Goal: Navigation & Orientation: Find specific page/section

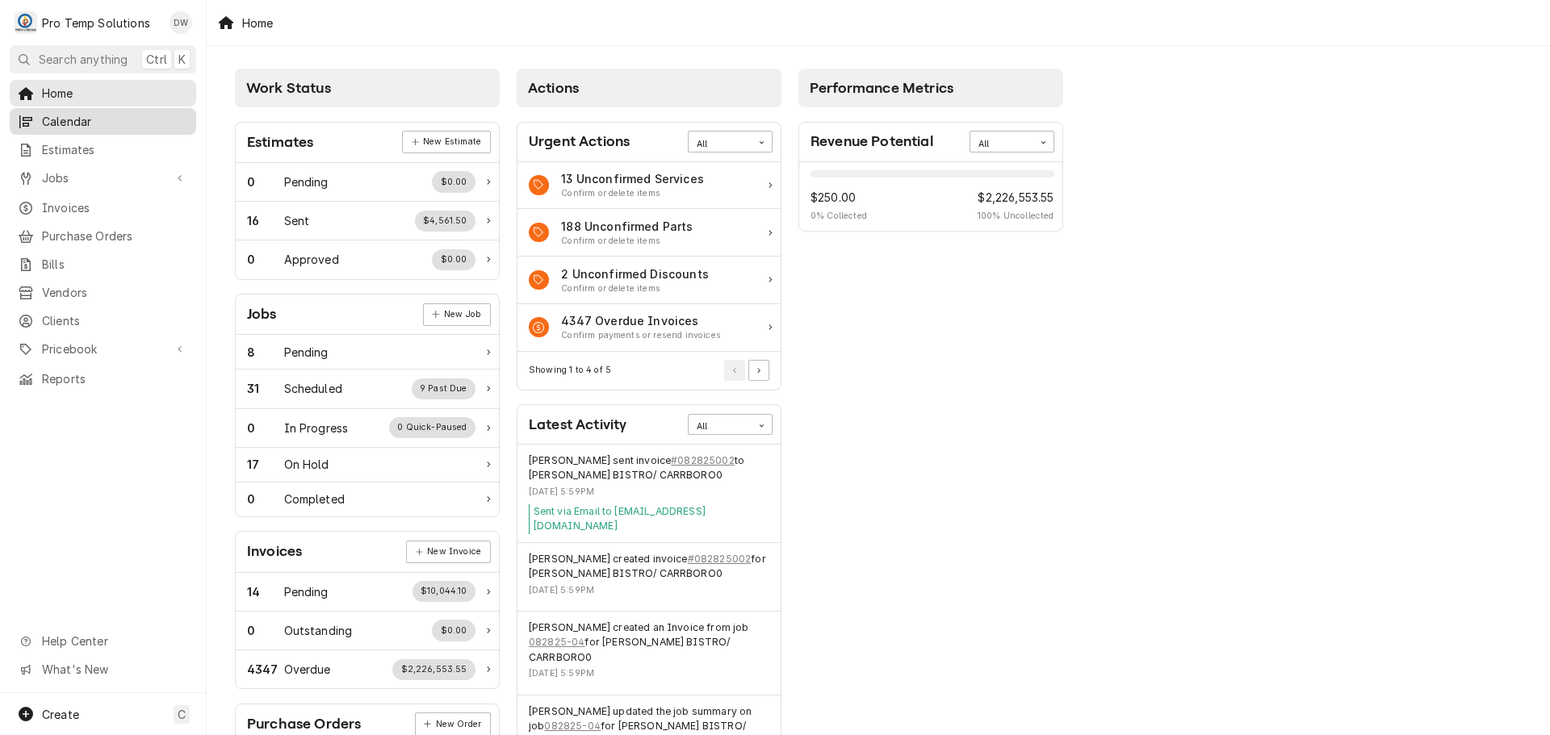
click at [96, 123] on span "Calendar" at bounding box center [115, 121] width 146 height 17
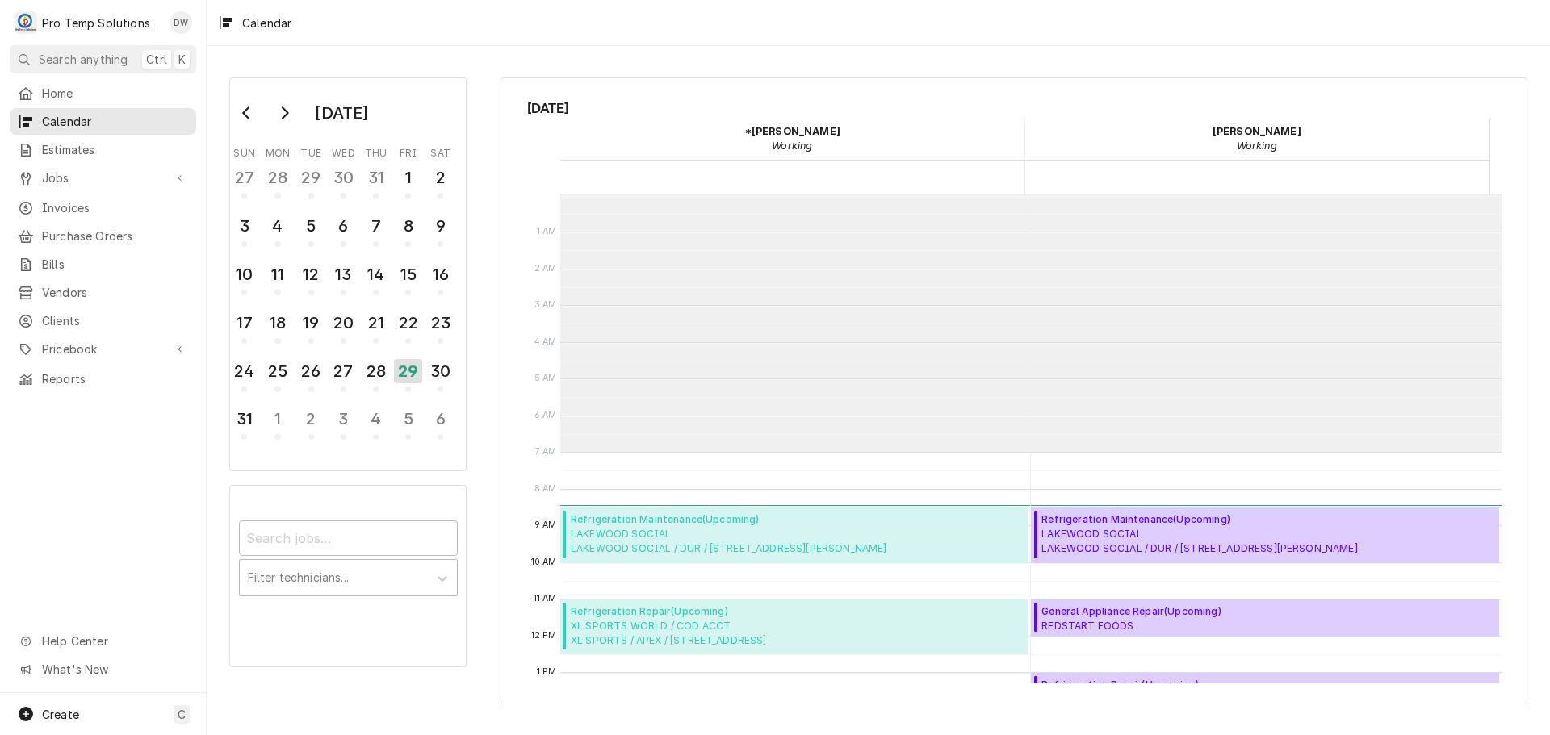
scroll to position [258, 0]
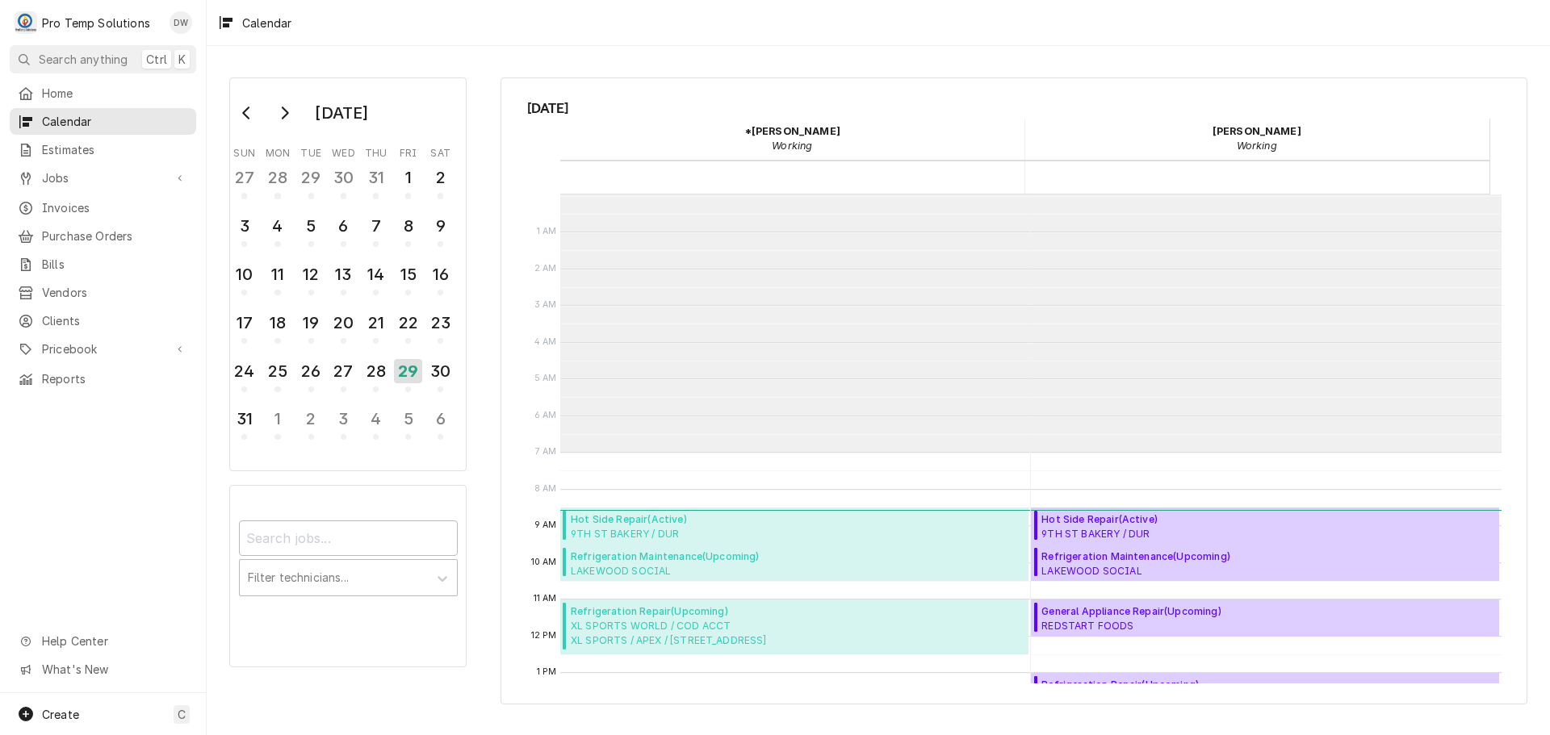
scroll to position [258, 0]
